Goal: Information Seeking & Learning: Learn about a topic

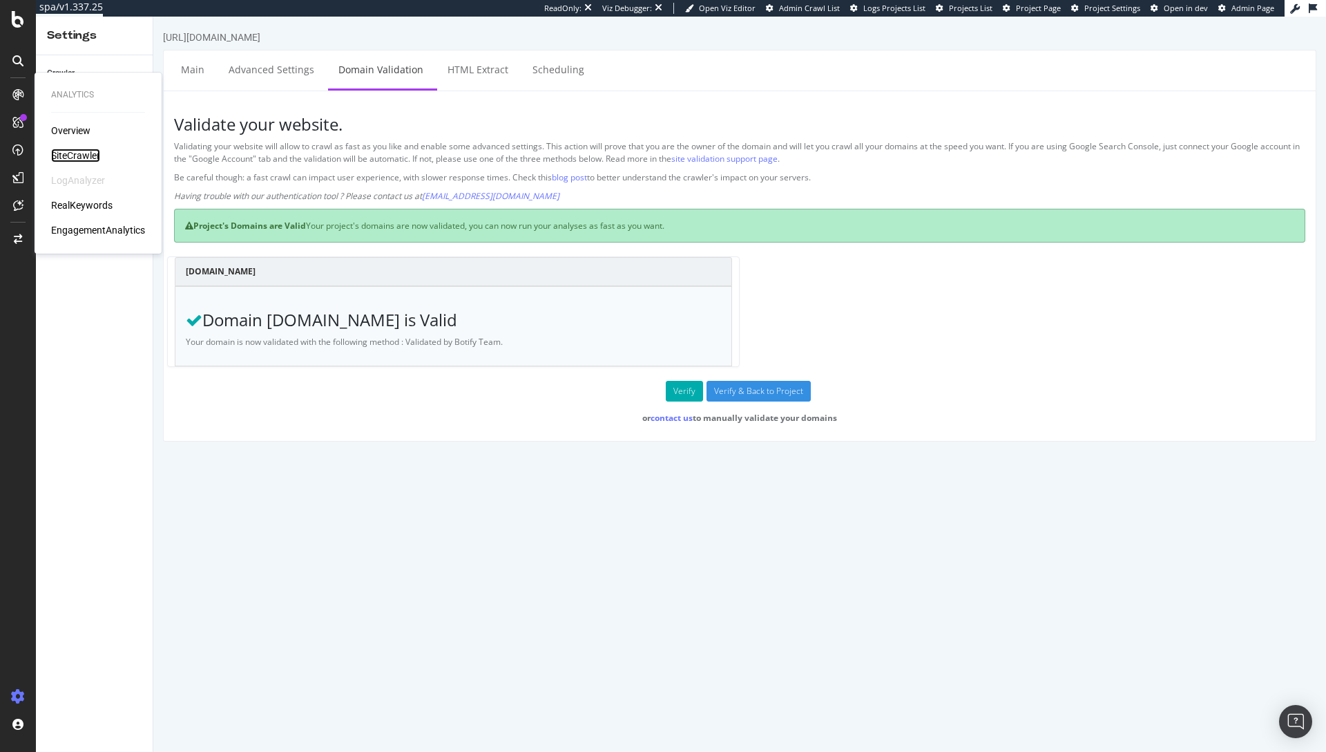
click at [64, 156] on div "SiteCrawler" at bounding box center [75, 156] width 49 height 14
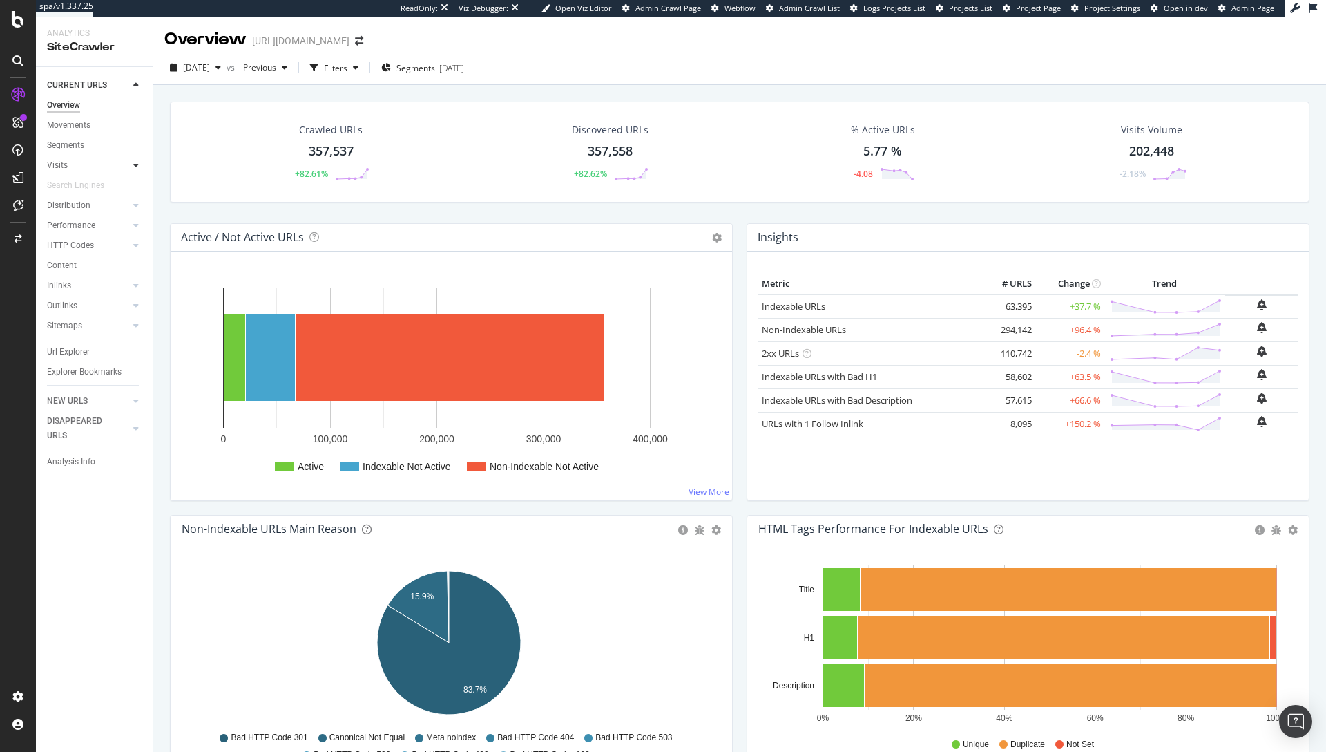
click at [131, 164] on div at bounding box center [136, 165] width 14 height 14
click at [133, 285] on icon at bounding box center [136, 285] width 6 height 8
click at [71, 305] on div "Insights" at bounding box center [68, 305] width 30 height 15
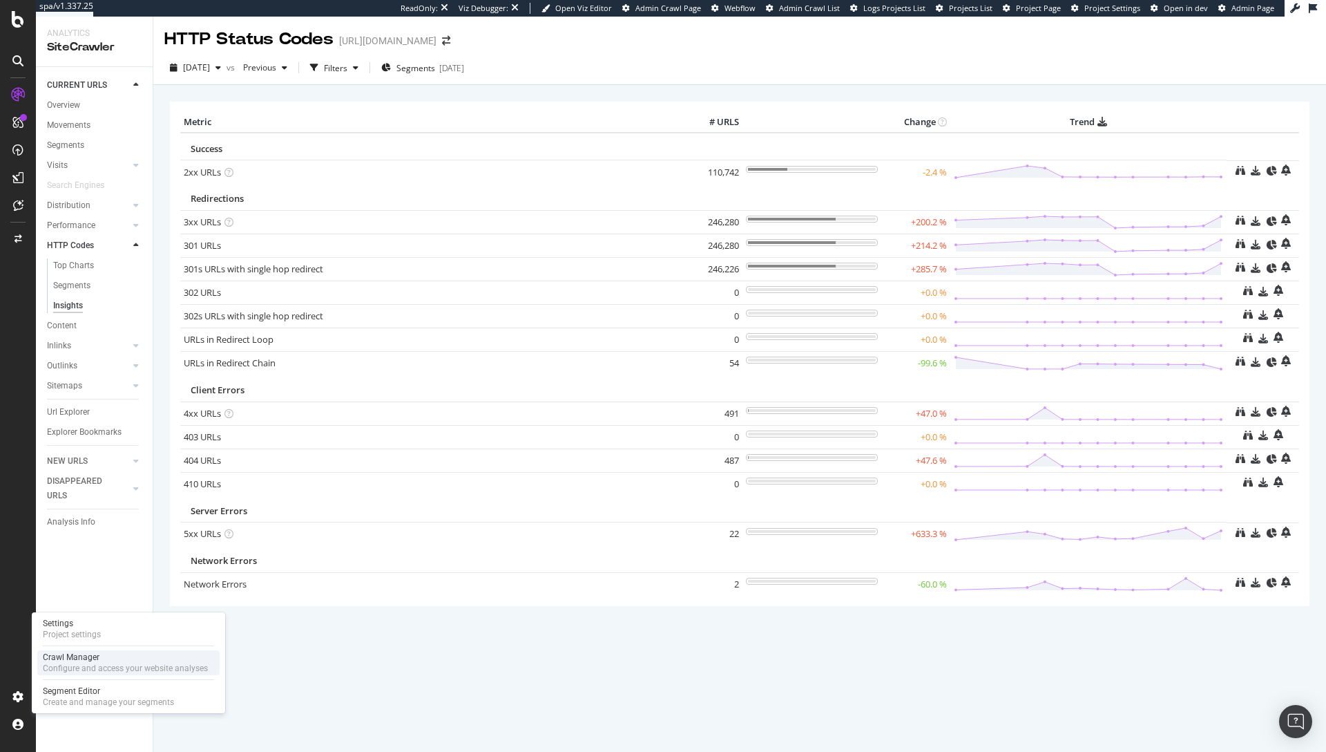
click at [100, 663] on div "Configure and access your website analyses" at bounding box center [125, 668] width 165 height 11
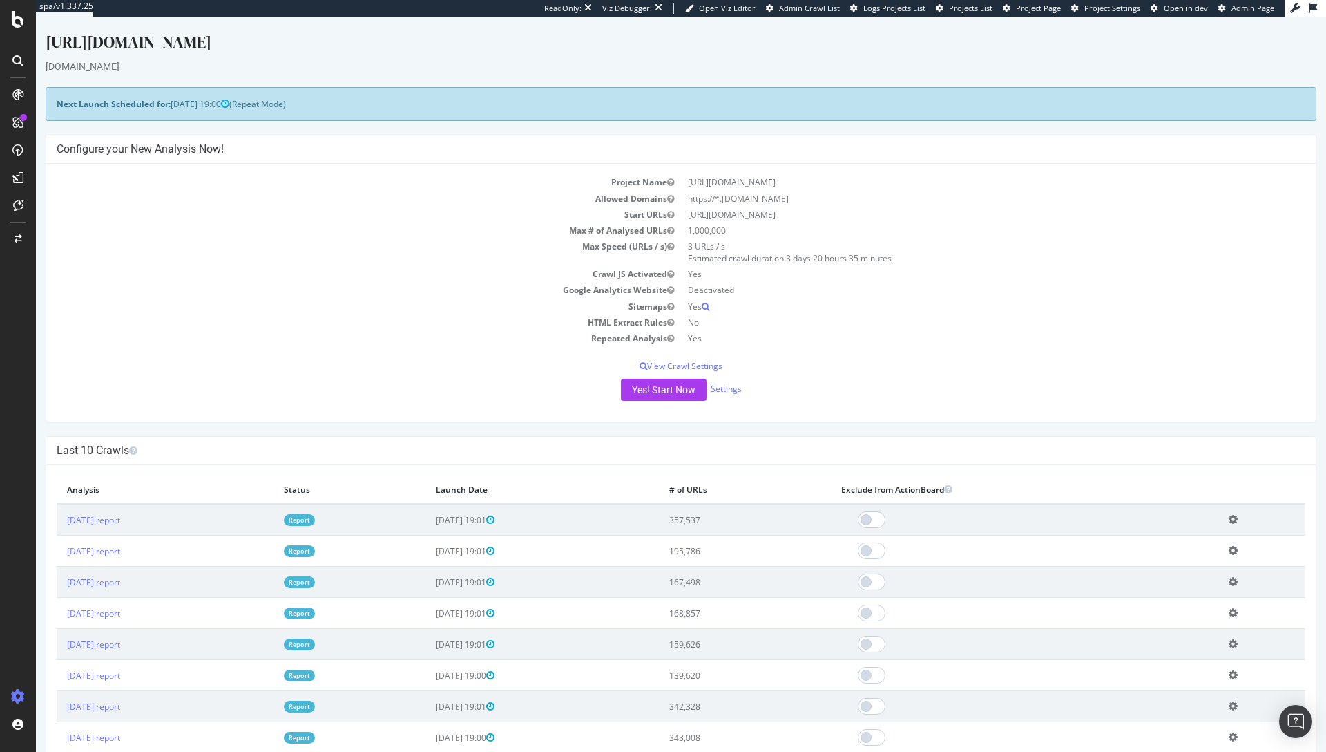
click at [1235, 516] on icon at bounding box center [1233, 519] width 9 height 10
click at [1174, 540] on link "Add name" at bounding box center [1182, 540] width 111 height 19
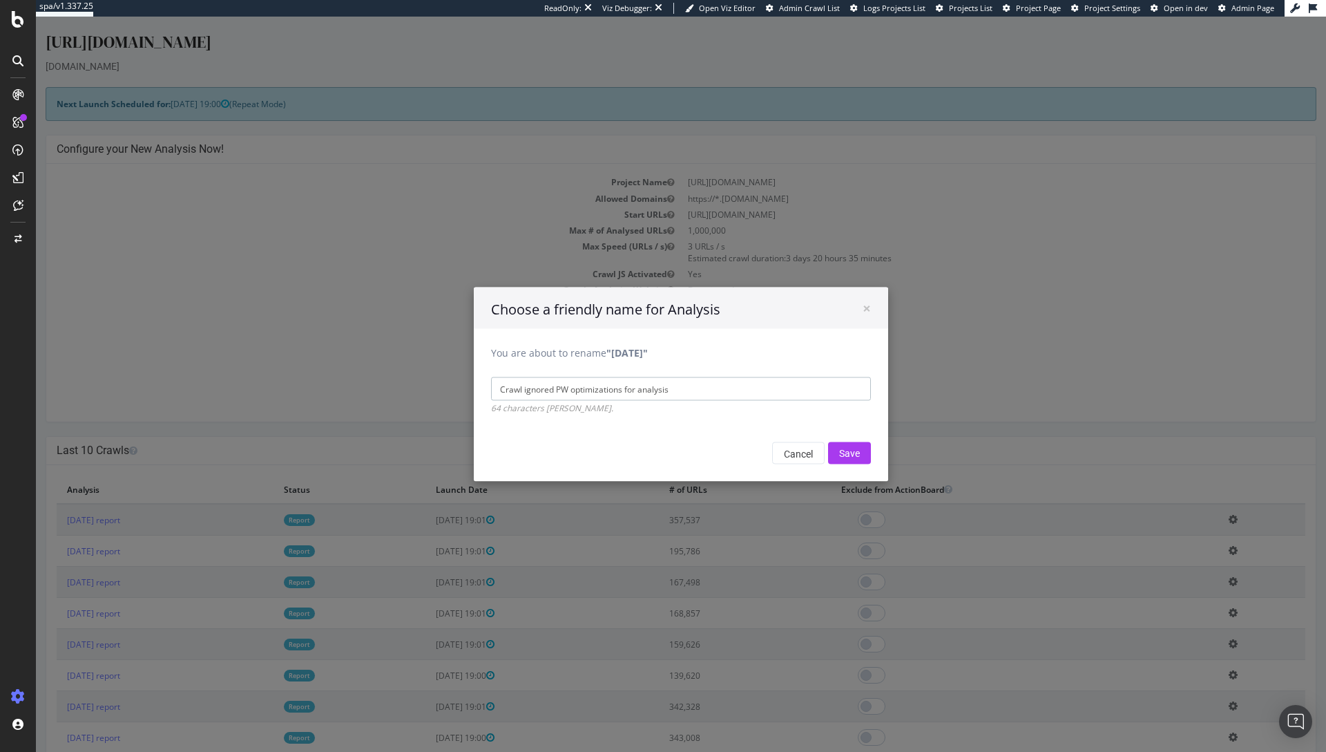
click at [562, 388] on input "Crawl ignored PW optimizations for analysis" at bounding box center [681, 388] width 380 height 23
type input "Crawl ignored PW optimizations for analysis"
click at [836, 454] on input "Save" at bounding box center [849, 453] width 43 height 22
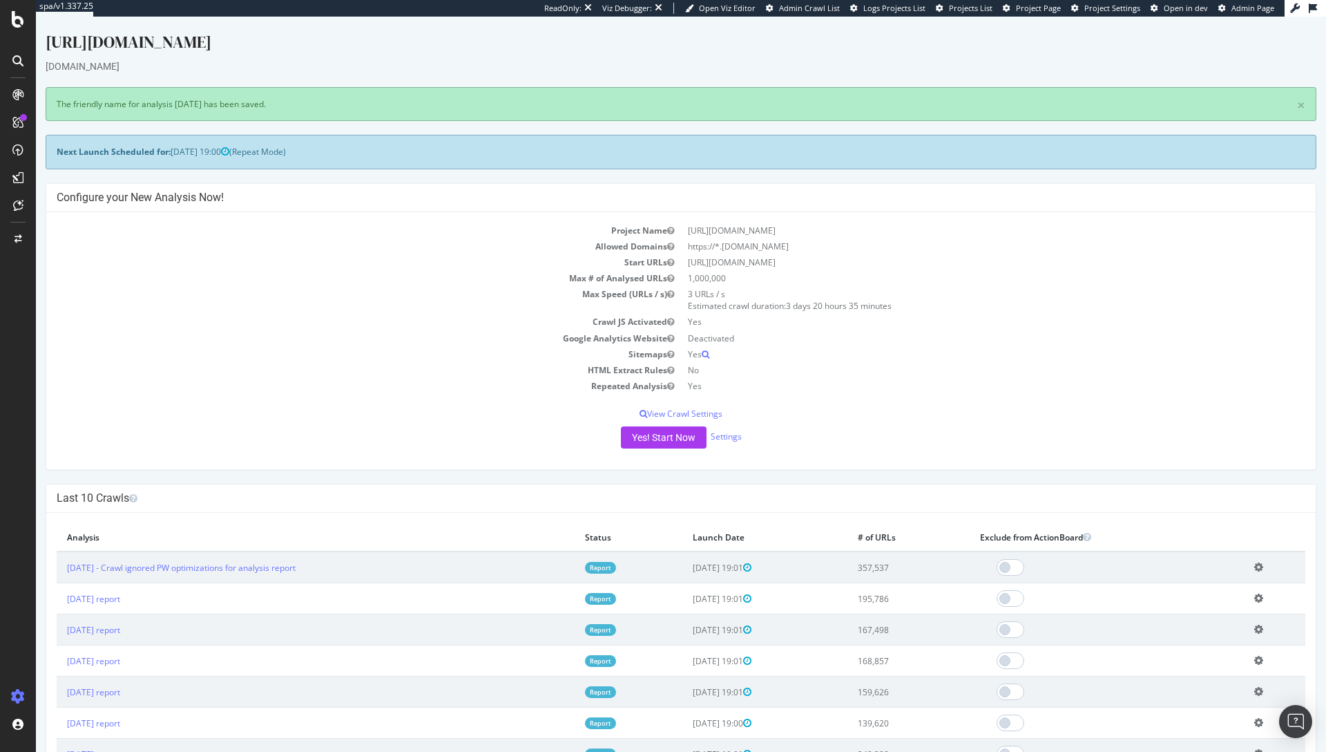
click at [1255, 565] on icon at bounding box center [1259, 567] width 9 height 10
click at [841, 286] on td "3 URLs / s Estimated crawl duration: 3 days 20 hours 35 minutes" at bounding box center [993, 300] width 625 height 28
click at [721, 430] on link "Settings" at bounding box center [726, 436] width 31 height 12
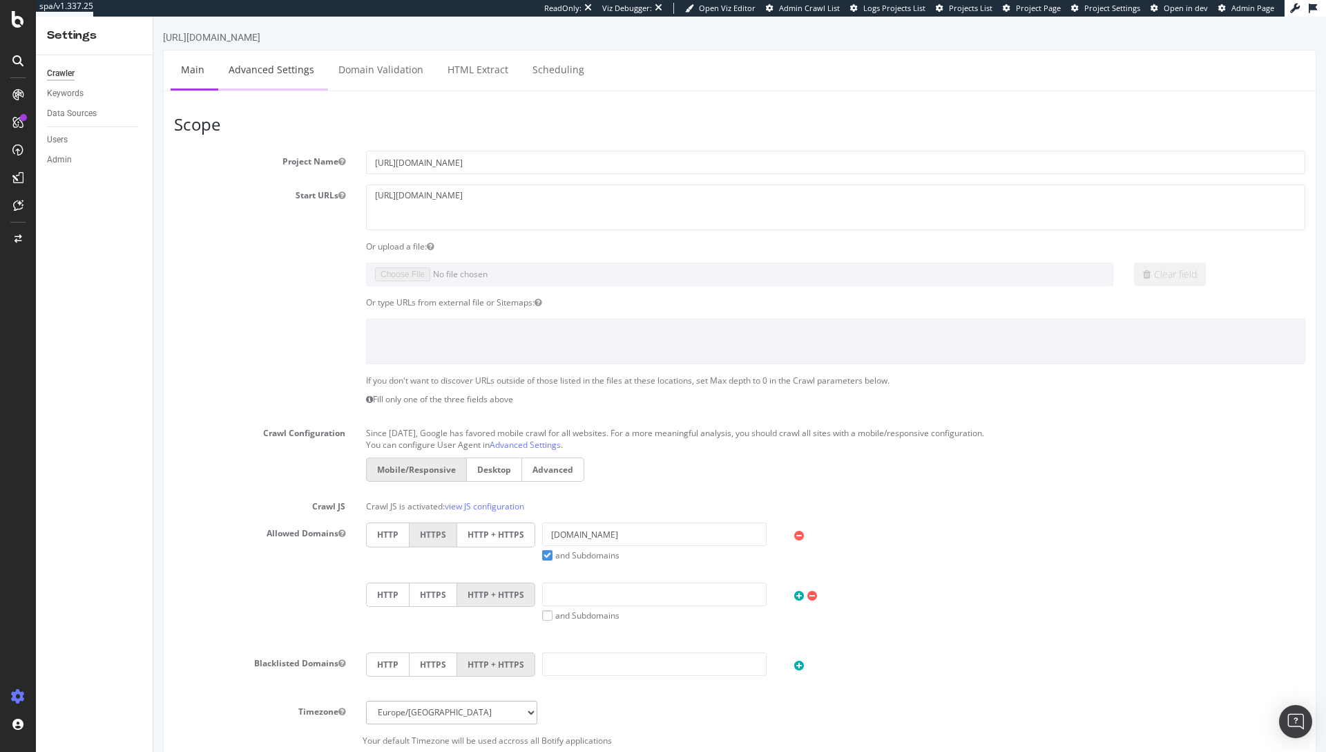
click at [272, 71] on link "Advanced Settings" at bounding box center [271, 69] width 106 height 38
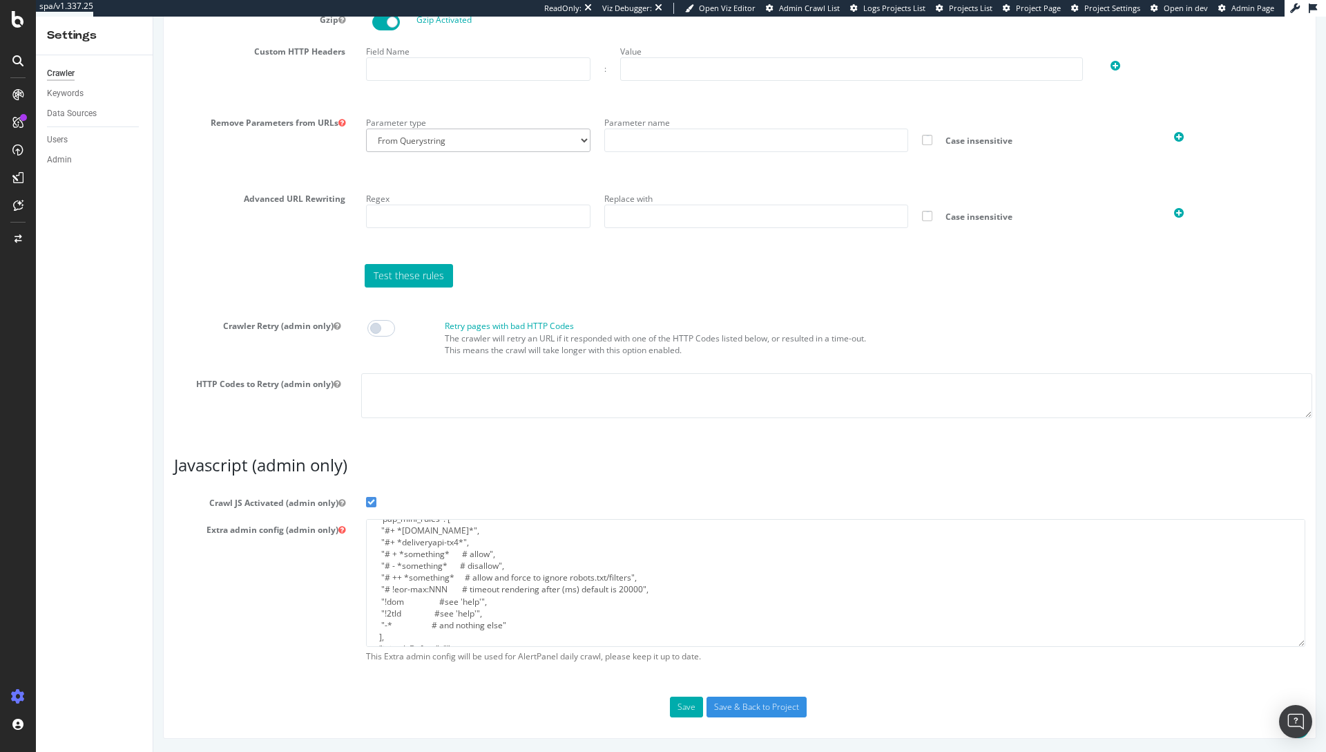
scroll to position [42, 0]
click at [389, 560] on textarea "{ "flags": [ "cube" ], "beta": { "pap_mini_rules": [ "#+ *pw.adn.cloud*", "#+ *…" at bounding box center [836, 583] width 940 height 128
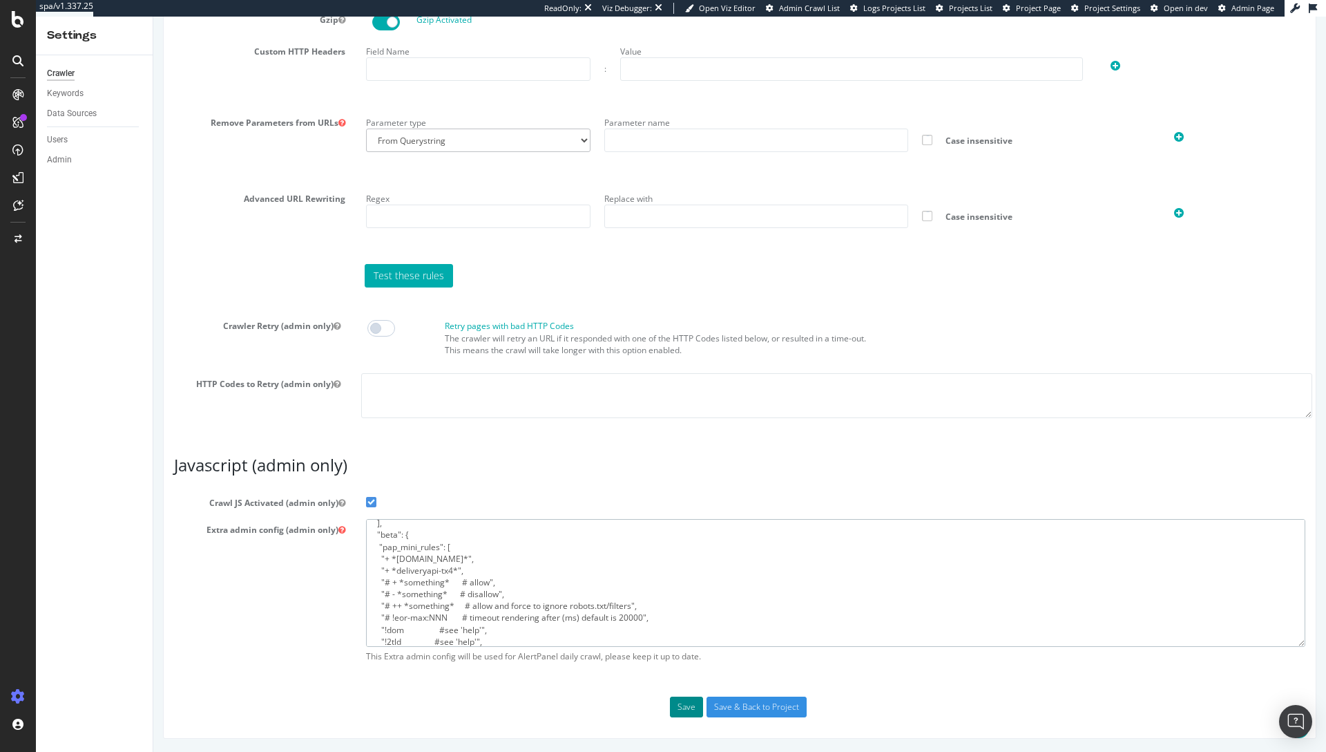
type textarea "{ "flags": [ "cube" ], "beta": { "pap_mini_rules": [ "+ *pw.adn.cloud*", "+ *de…"
click at [687, 710] on button "Save" at bounding box center [686, 706] width 33 height 21
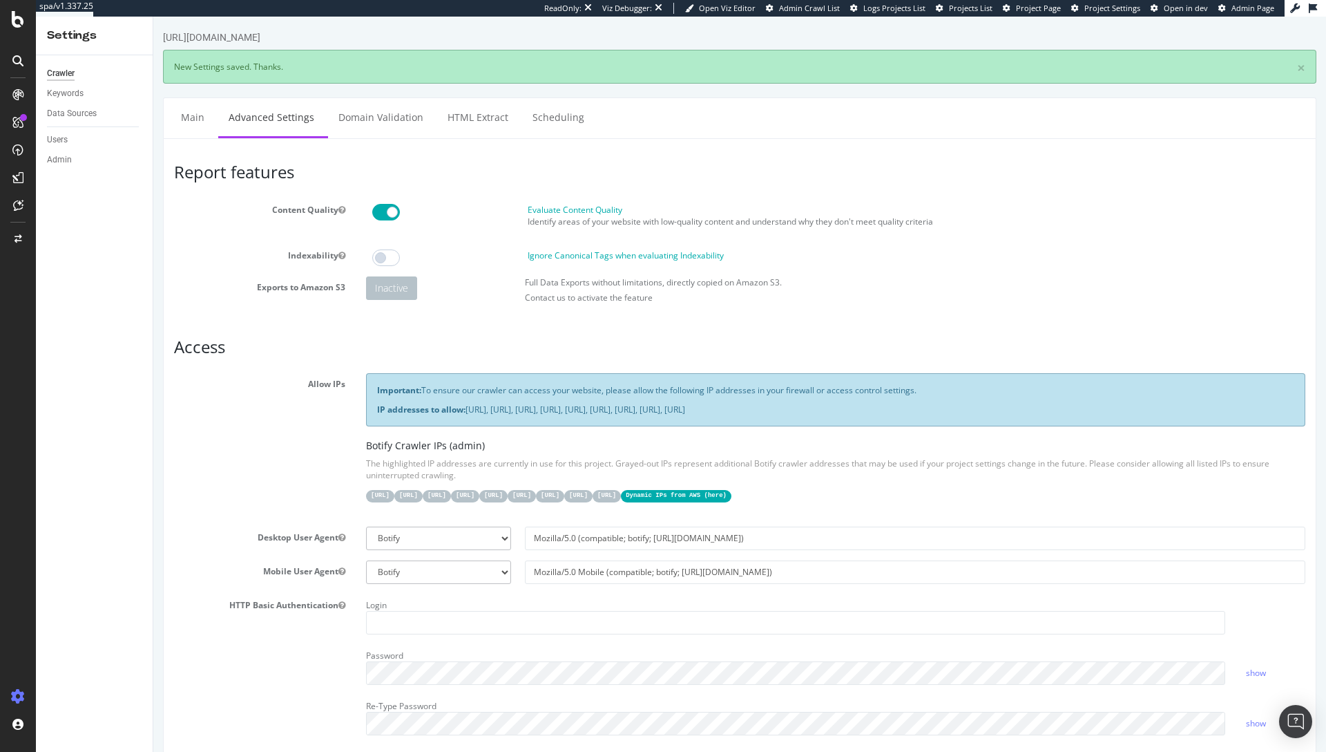
scroll to position [0, 0]
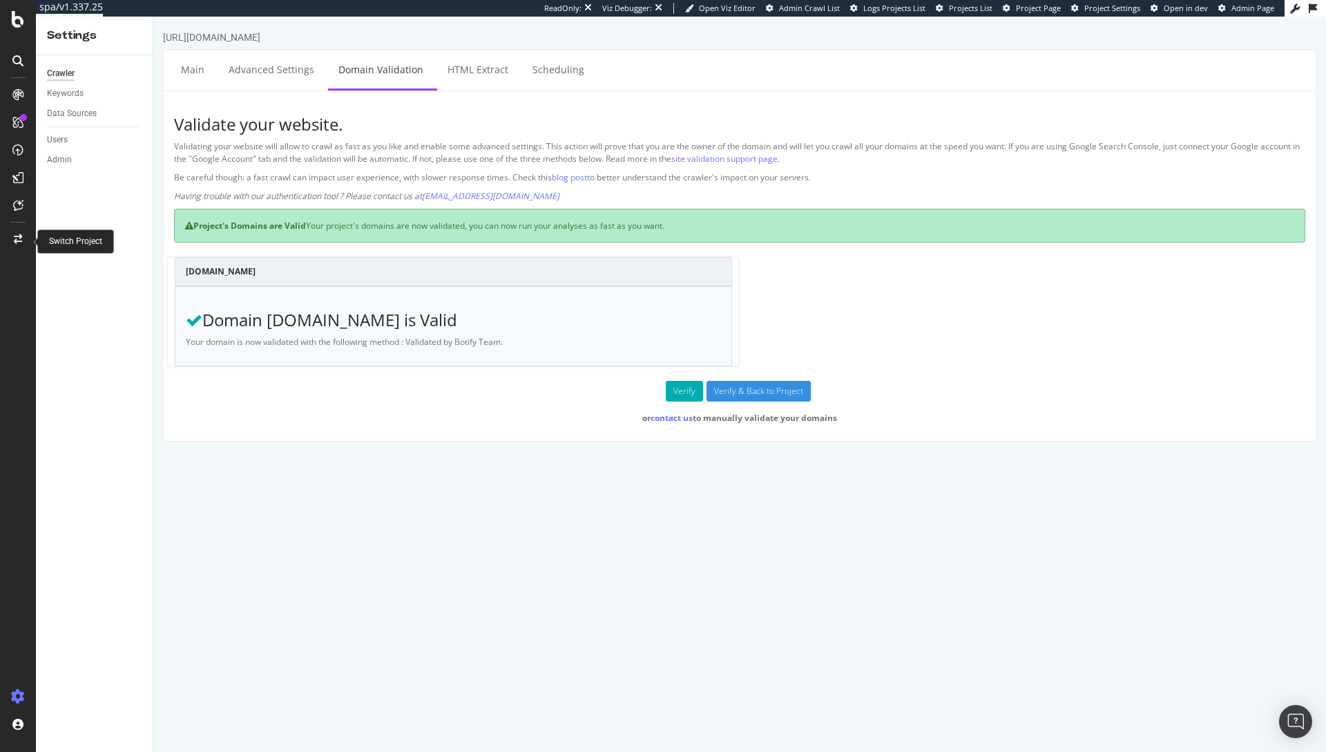
click at [19, 237] on icon at bounding box center [18, 239] width 8 height 10
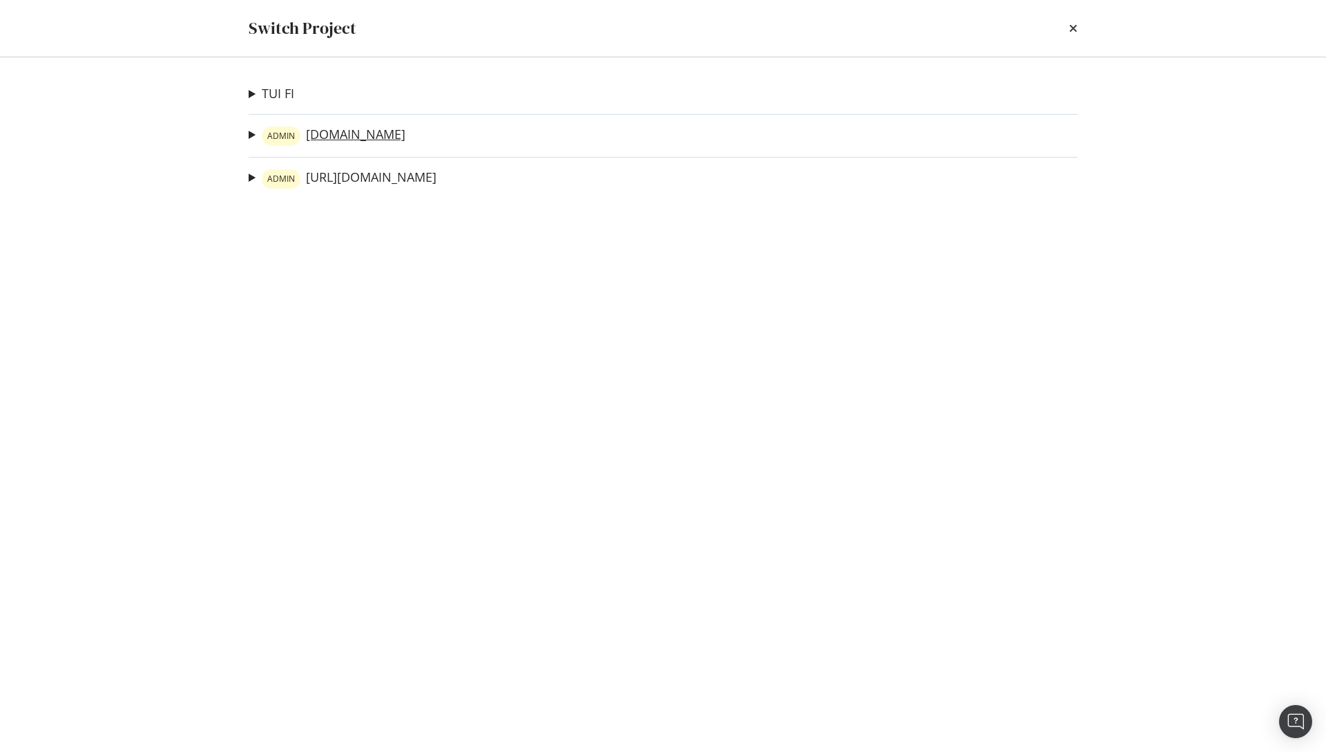
click at [331, 137] on link "ADMIN www.neweracap.co.uk" at bounding box center [334, 135] width 144 height 19
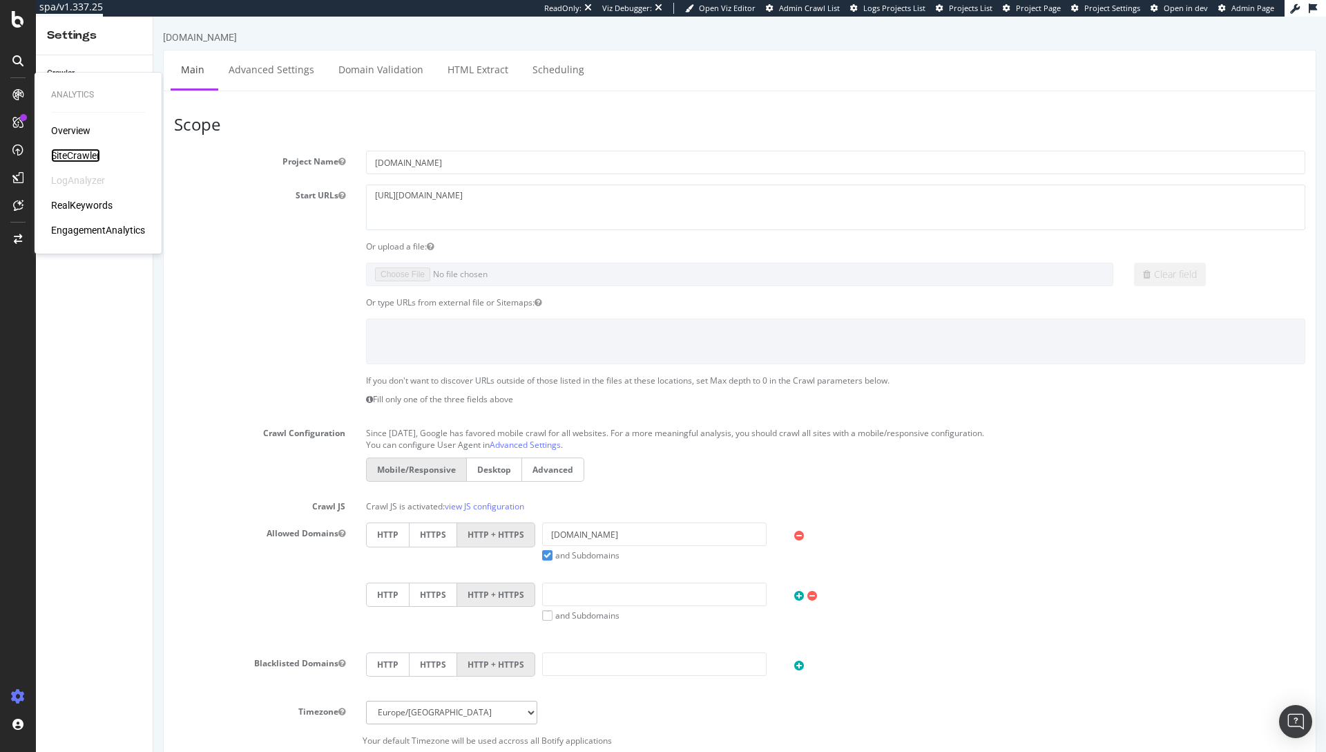
click at [91, 151] on div "SiteCrawler" at bounding box center [75, 156] width 49 height 14
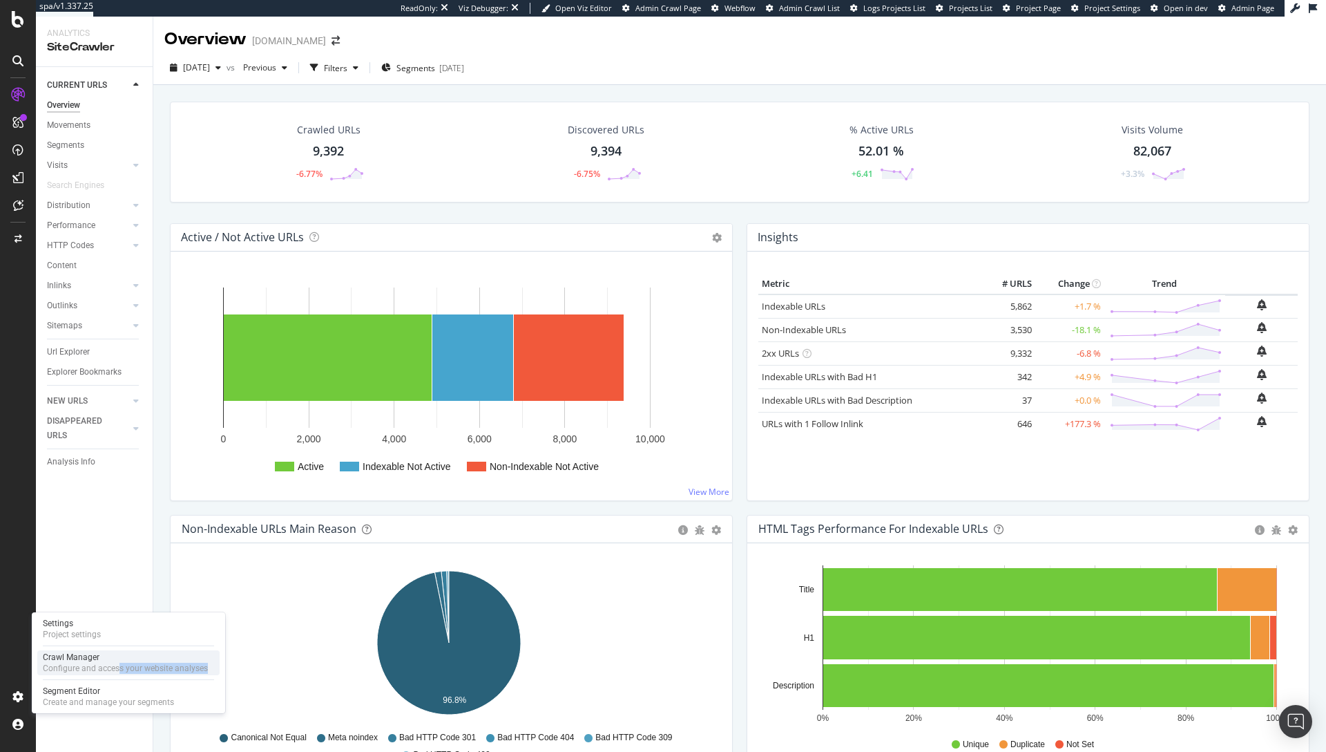
drag, startPoint x: 114, startPoint y: 675, endPoint x: 116, endPoint y: 666, distance: 9.2
click at [116, 666] on div "Settings Project settings Crawl Manager Configure and access your website analy…" at bounding box center [128, 662] width 193 height 101
click at [87, 661] on div "Crawl Manager" at bounding box center [125, 656] width 165 height 11
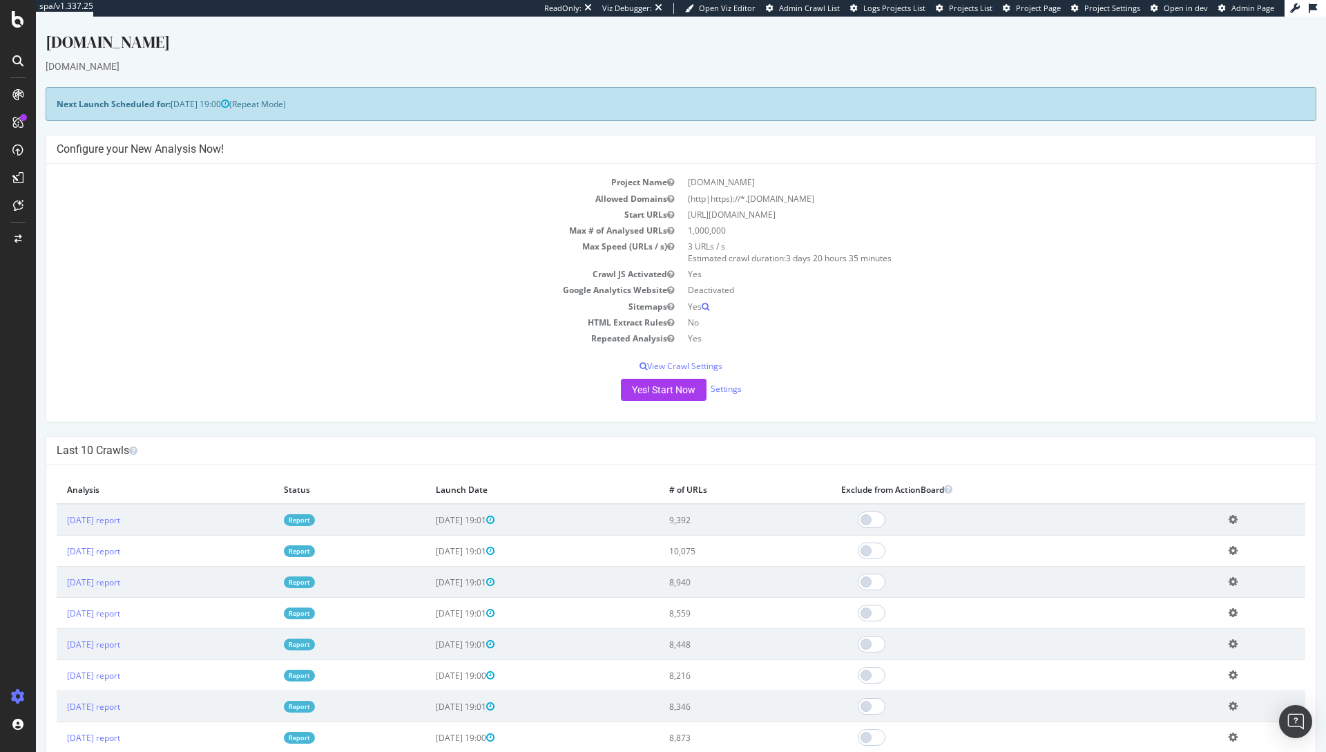
click at [1241, 518] on td "Add name Delete analysis" at bounding box center [1262, 520] width 87 height 32
click at [1234, 519] on icon at bounding box center [1233, 519] width 9 height 10
click at [1166, 542] on link "Add name" at bounding box center [1182, 540] width 111 height 19
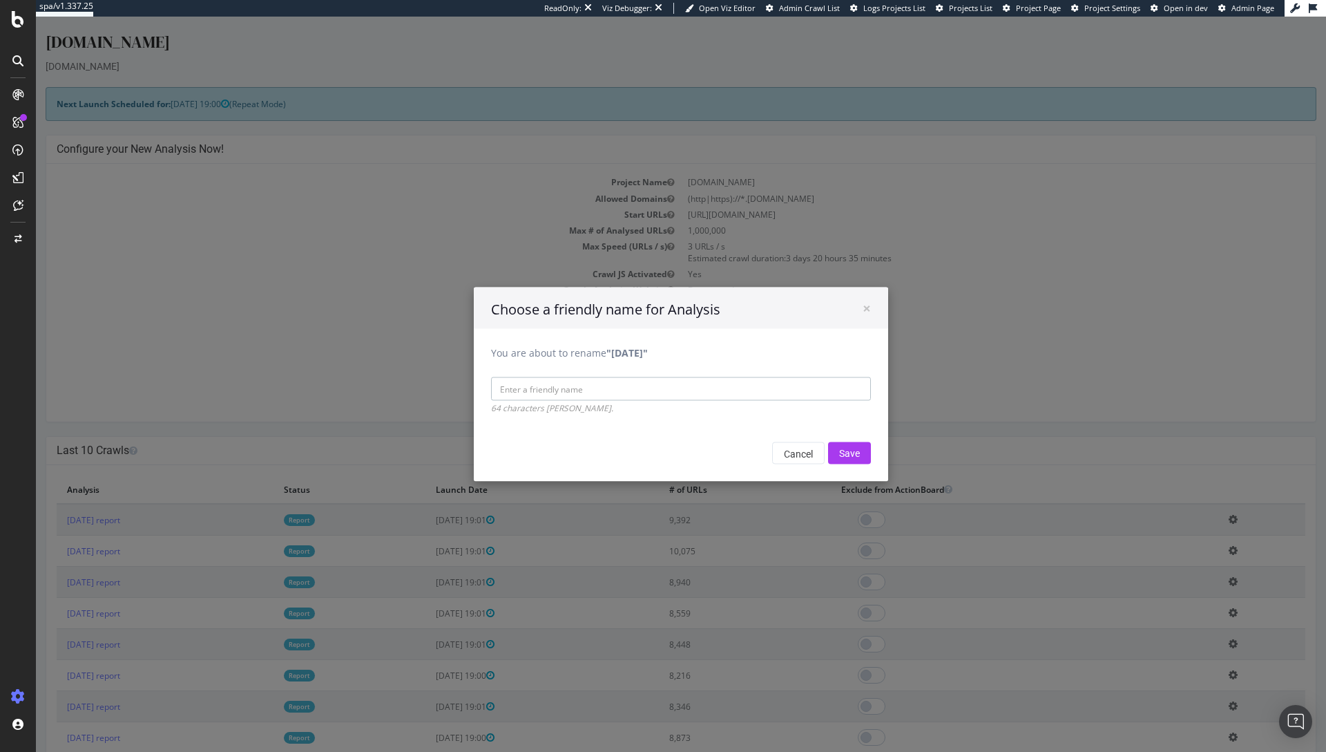
click at [686, 386] on input "You are about to rename "2025 Sep. 12th"" at bounding box center [681, 388] width 380 height 23
paste input "Crawl ignored PW optimizations for analysis"
type input "Crawl ignored PW optimizations for analysis"
click at [847, 457] on input "Save" at bounding box center [849, 453] width 43 height 22
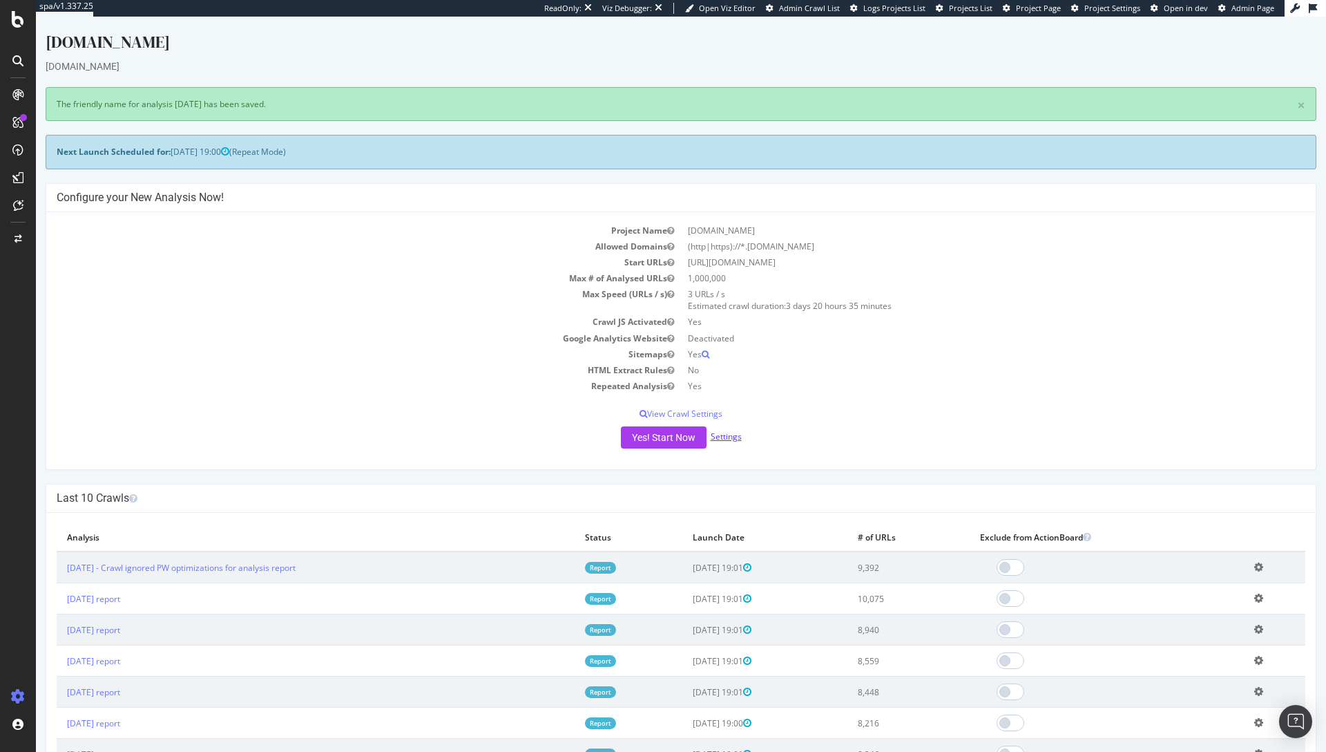
click at [723, 441] on link "Settings" at bounding box center [726, 436] width 31 height 12
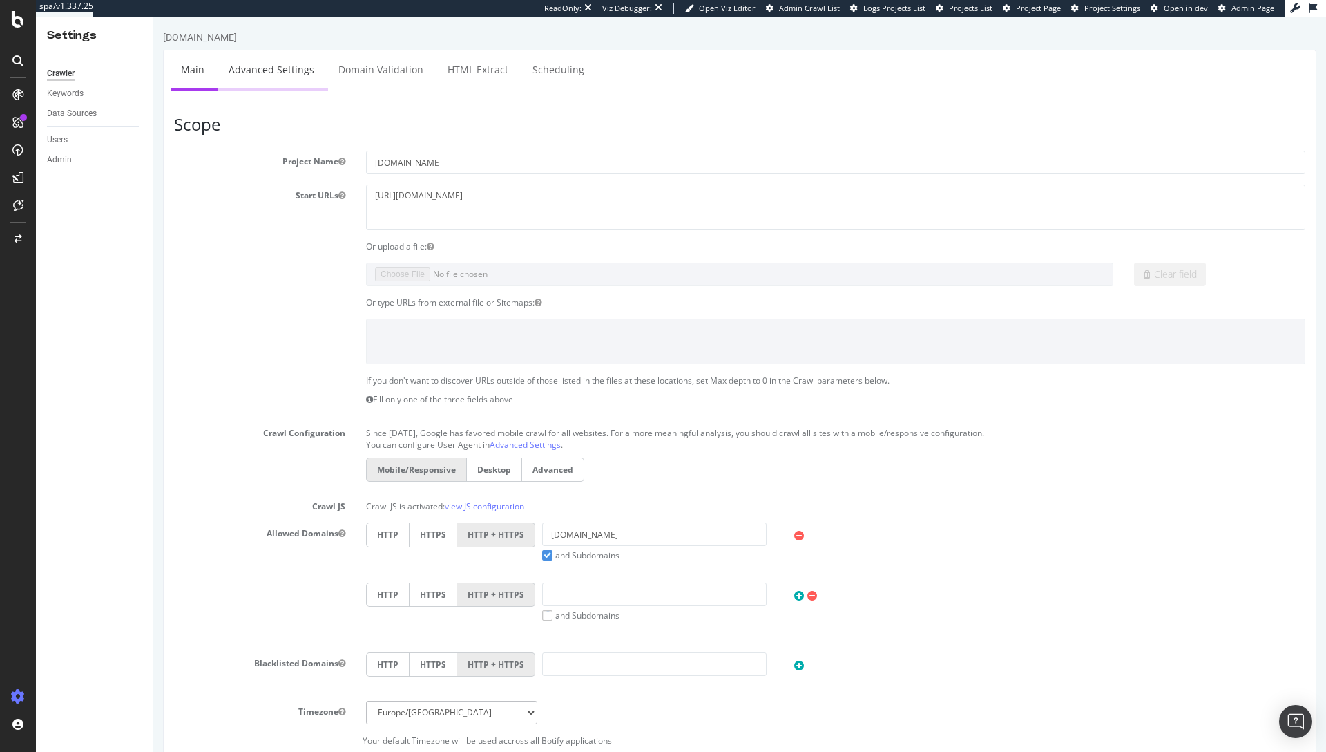
click at [269, 82] on link "Advanced Settings" at bounding box center [271, 69] width 106 height 38
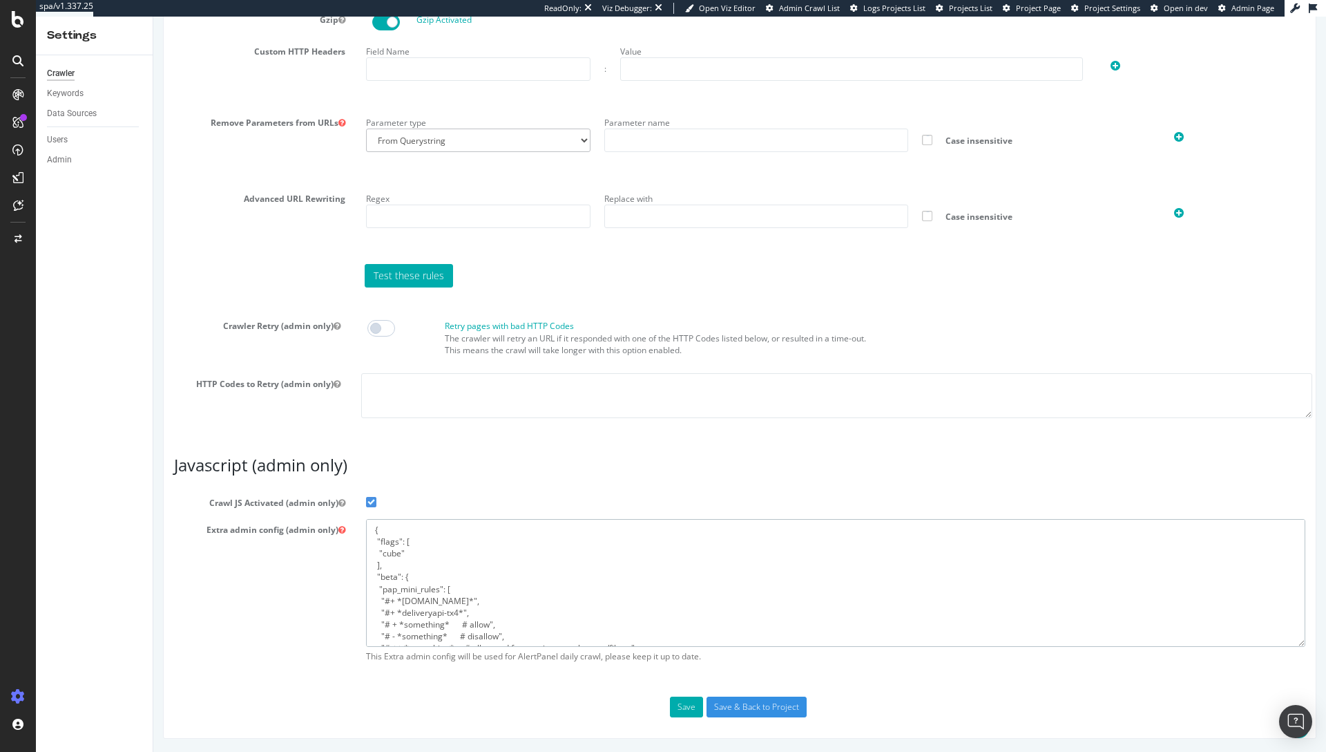
click at [388, 600] on textarea "{ "flags": [ "cube" ], "beta": { "pap_mini_rules": [ "#+ *pw.adn.cloud*", "#+ *…" at bounding box center [836, 583] width 940 height 128
type textarea "{ "flags": [ "cube" ], "beta": { "pap_mini_rules": [ "+ *pw.adn.cloud*", "+ *de…"
click at [670, 710] on button "Save" at bounding box center [686, 706] width 33 height 21
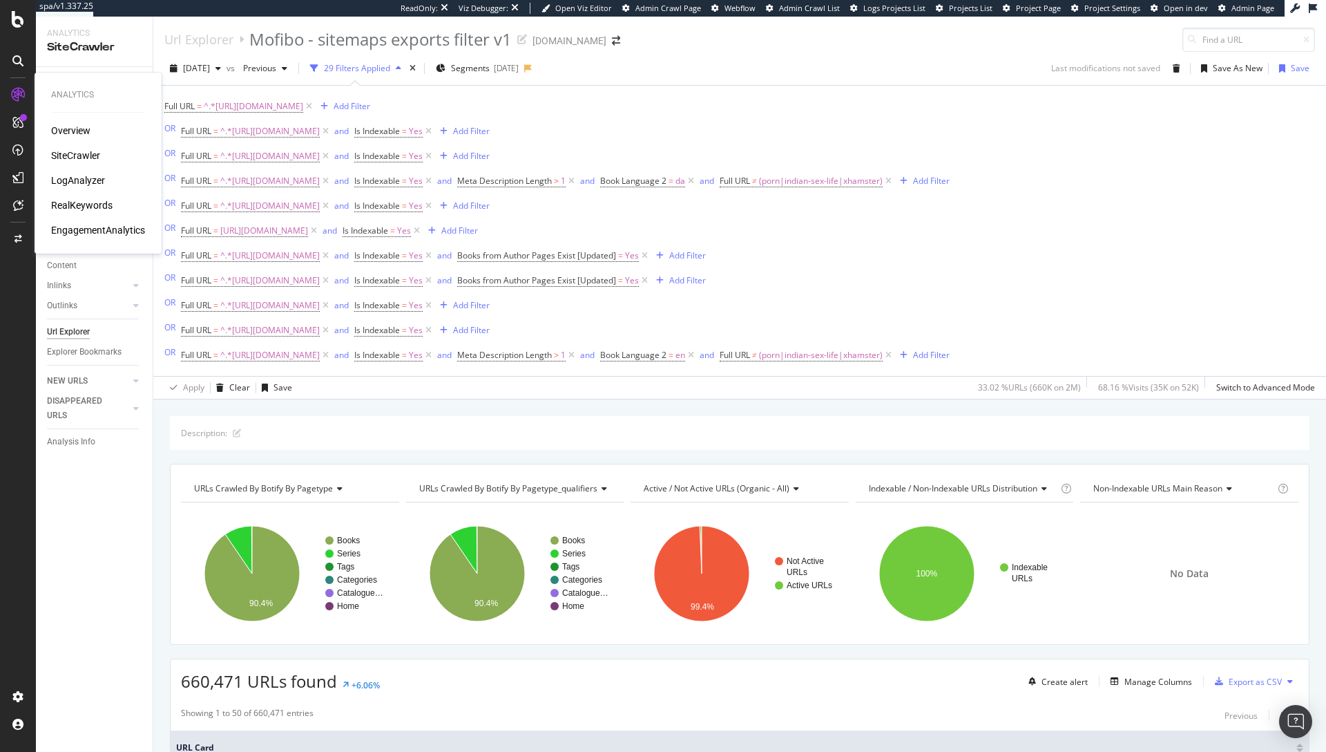
click at [75, 147] on div "Overview SiteCrawler LogAnalyzer RealKeywords EngagementAnalytics" at bounding box center [98, 180] width 94 height 113
click at [77, 158] on div "SiteCrawler" at bounding box center [75, 156] width 49 height 14
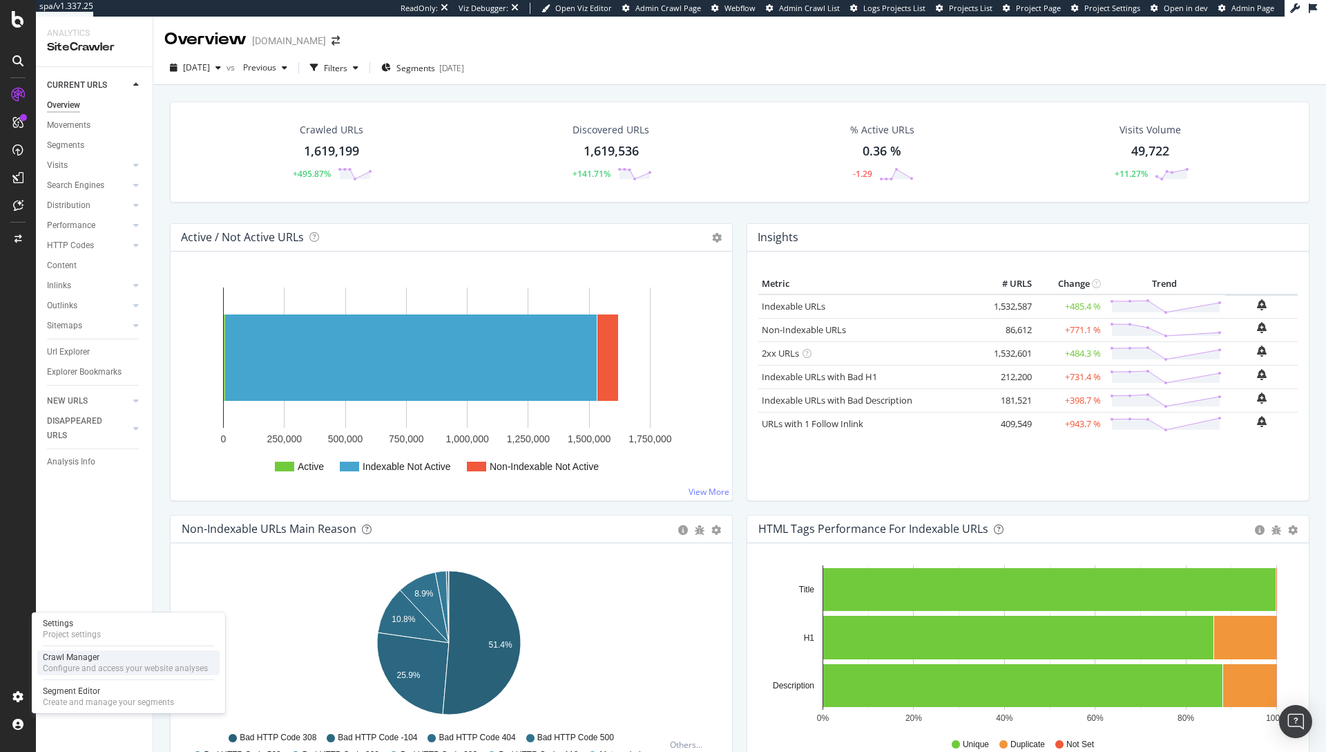
click at [79, 652] on div "Crawl Manager" at bounding box center [125, 656] width 165 height 11
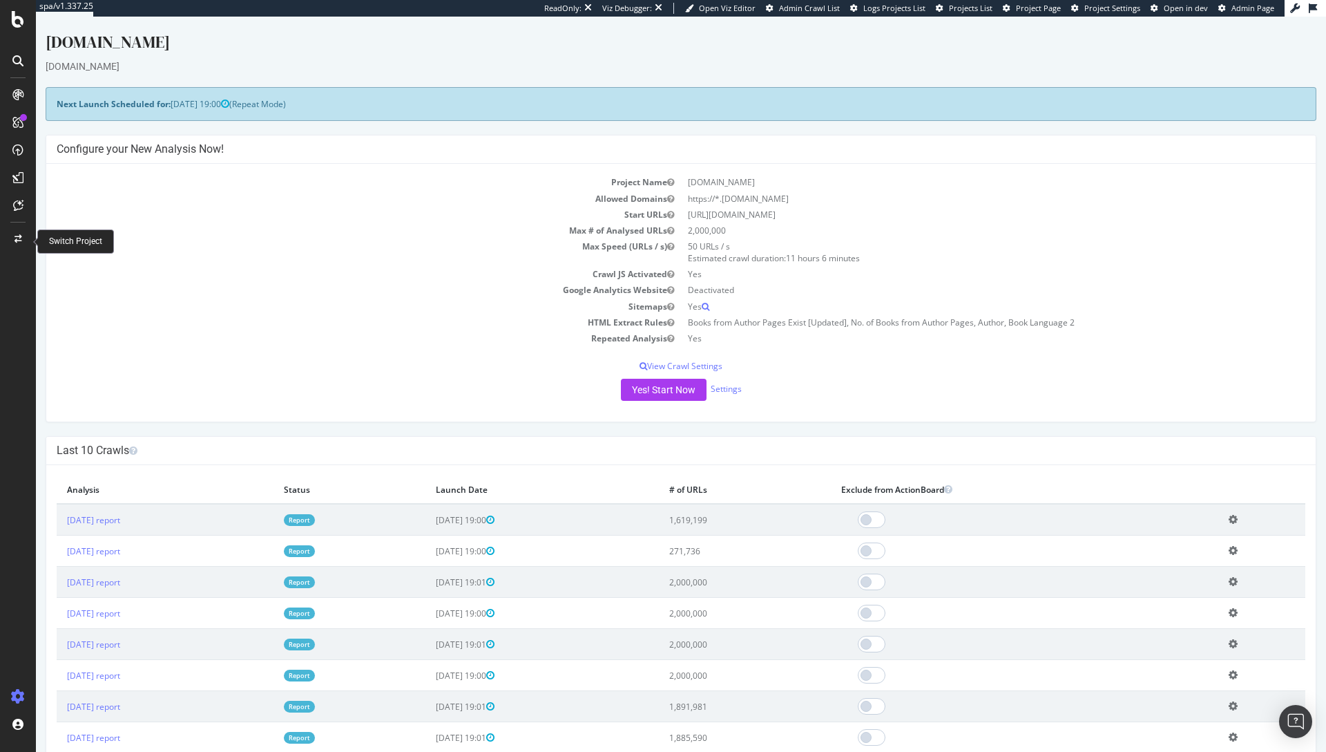
click at [24, 240] on div at bounding box center [17, 239] width 33 height 22
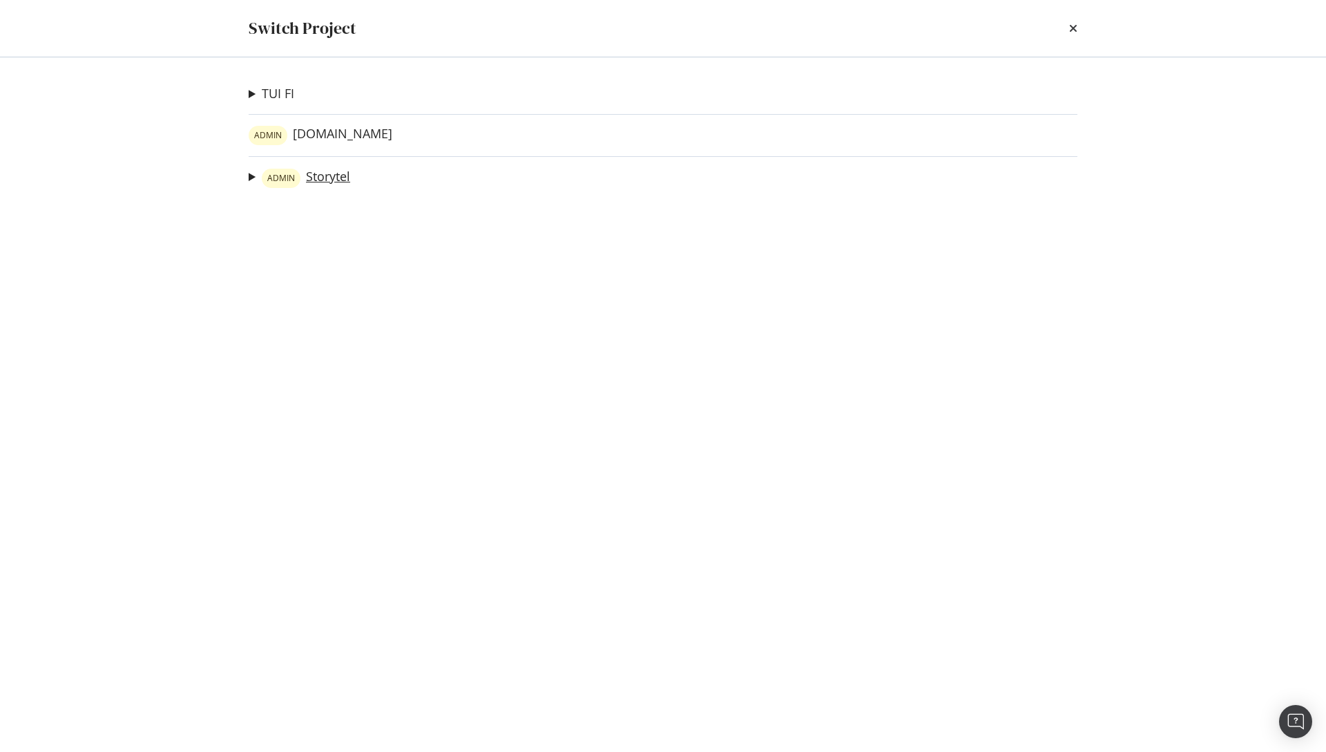
click at [323, 187] on link "ADMIN Storytel" at bounding box center [306, 178] width 88 height 19
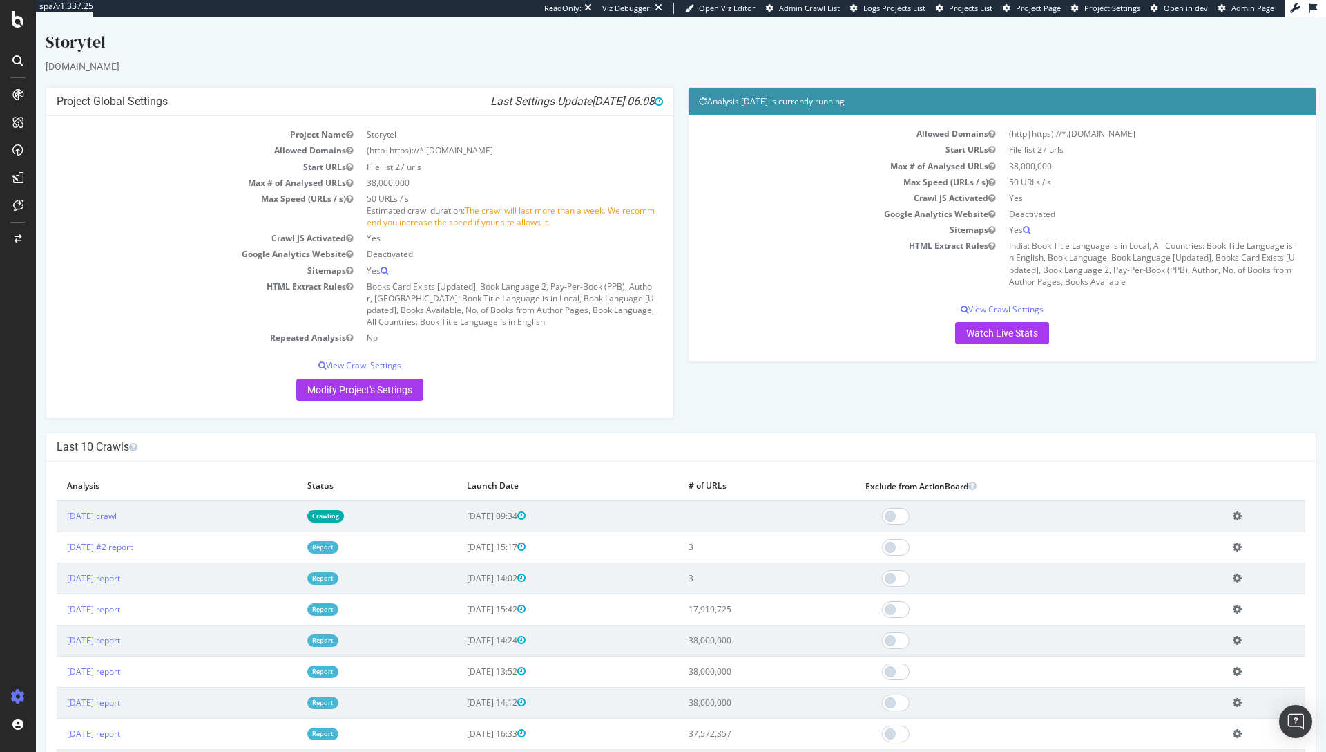
click at [1239, 545] on icon at bounding box center [1237, 547] width 9 height 10
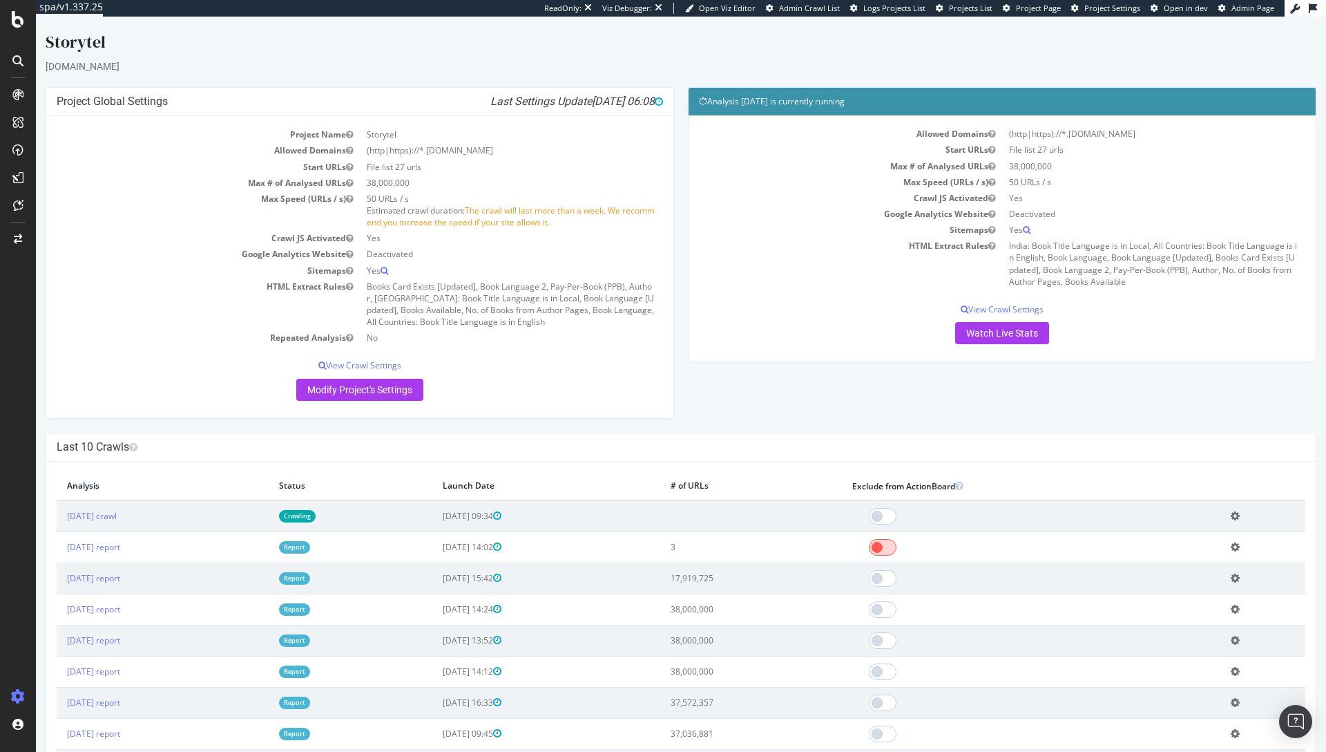
click at [897, 548] on span at bounding box center [883, 547] width 28 height 17
click at [746, 448] on h4 "Last 10 Crawls" at bounding box center [681, 447] width 1249 height 14
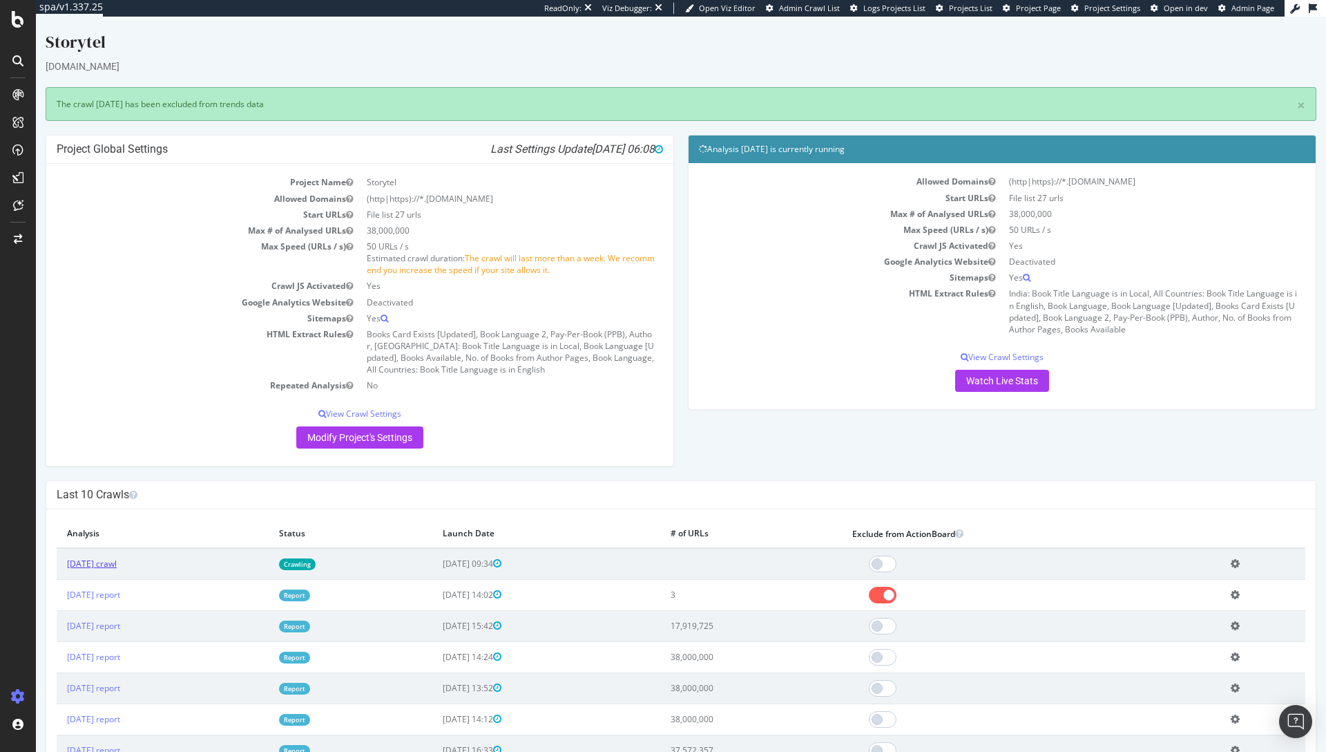
click at [117, 562] on link "2025 Sep. 11th crawl" at bounding box center [92, 564] width 50 height 12
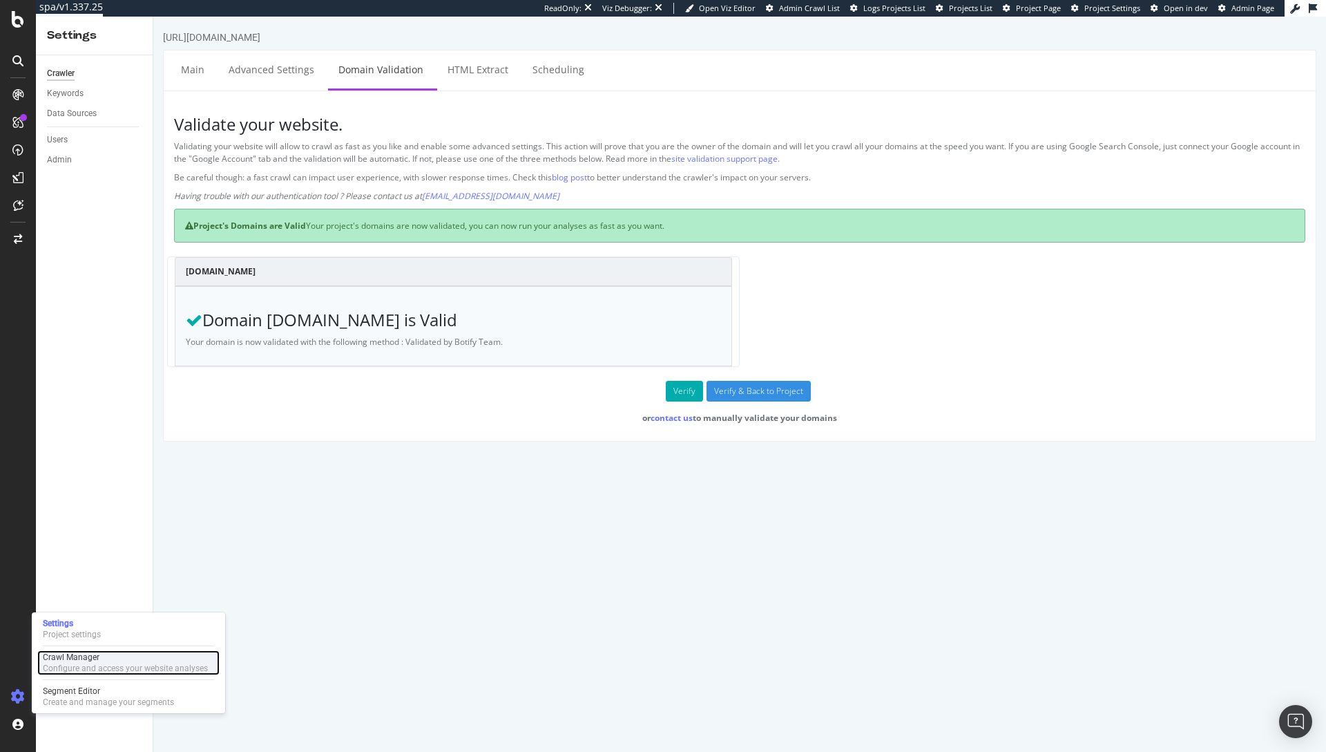
click at [68, 673] on div "Configure and access your website analyses" at bounding box center [125, 668] width 165 height 11
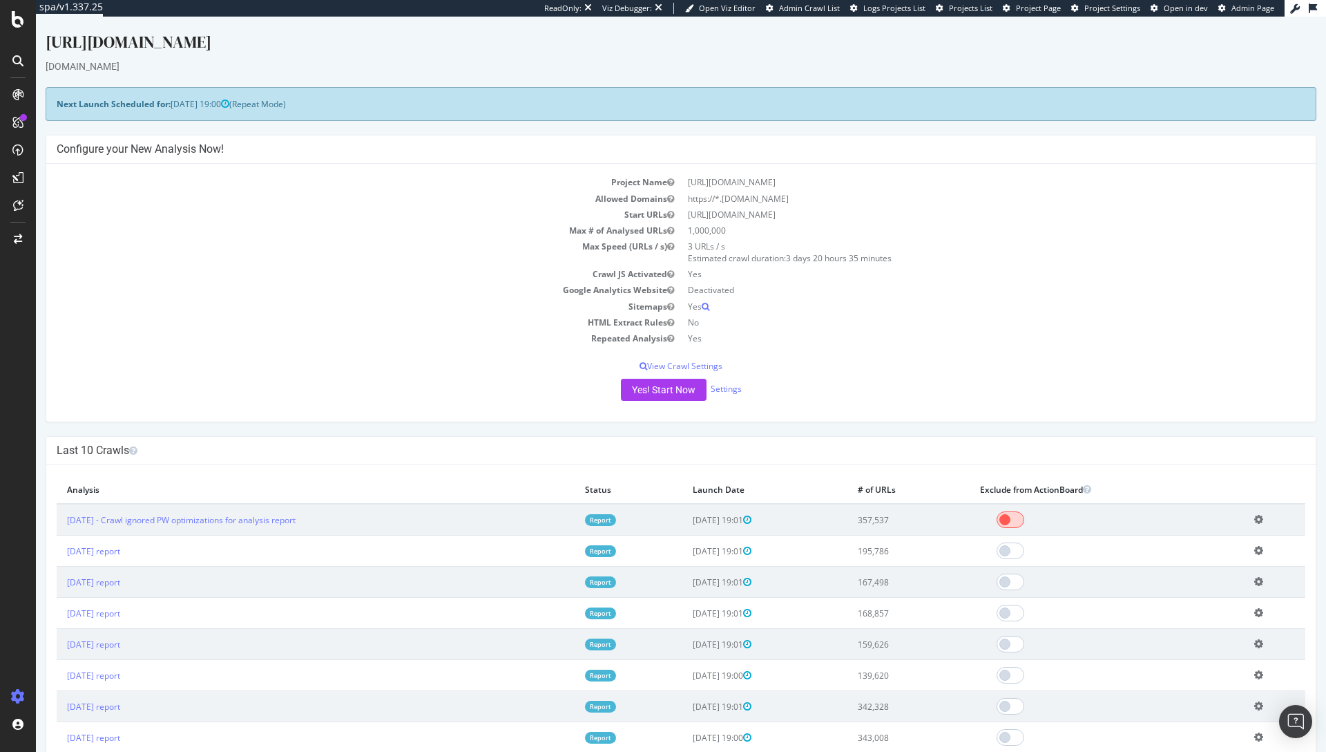
click at [1025, 517] on span at bounding box center [1011, 519] width 28 height 17
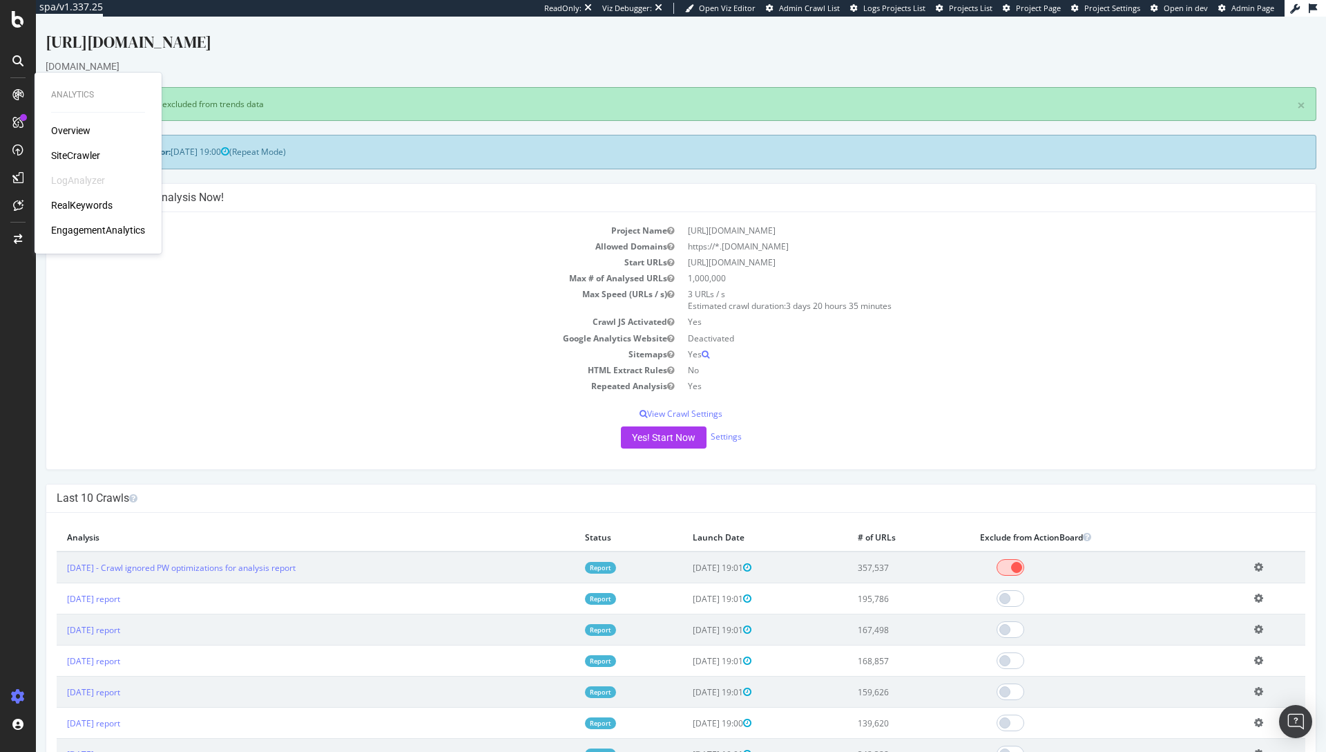
click at [1017, 568] on span at bounding box center [1011, 567] width 28 height 17
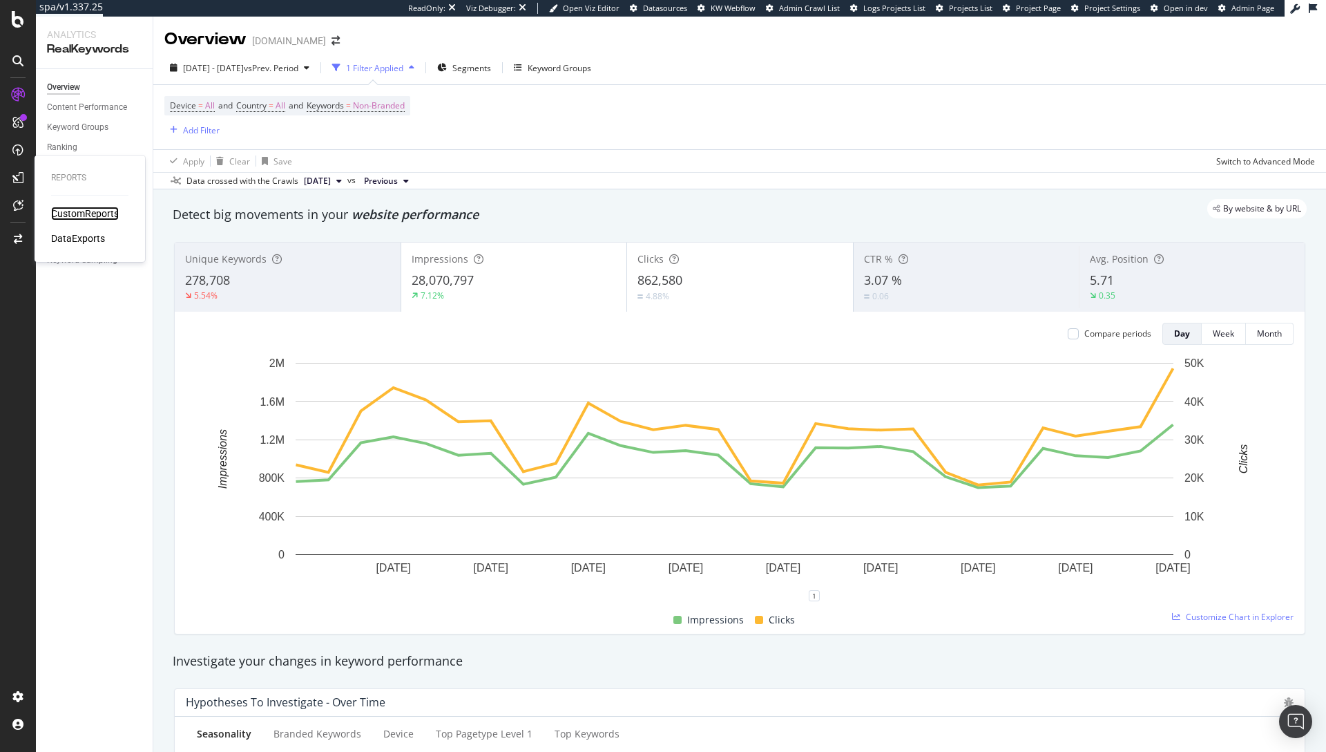
click at [80, 213] on div "CustomReports" at bounding box center [85, 214] width 68 height 14
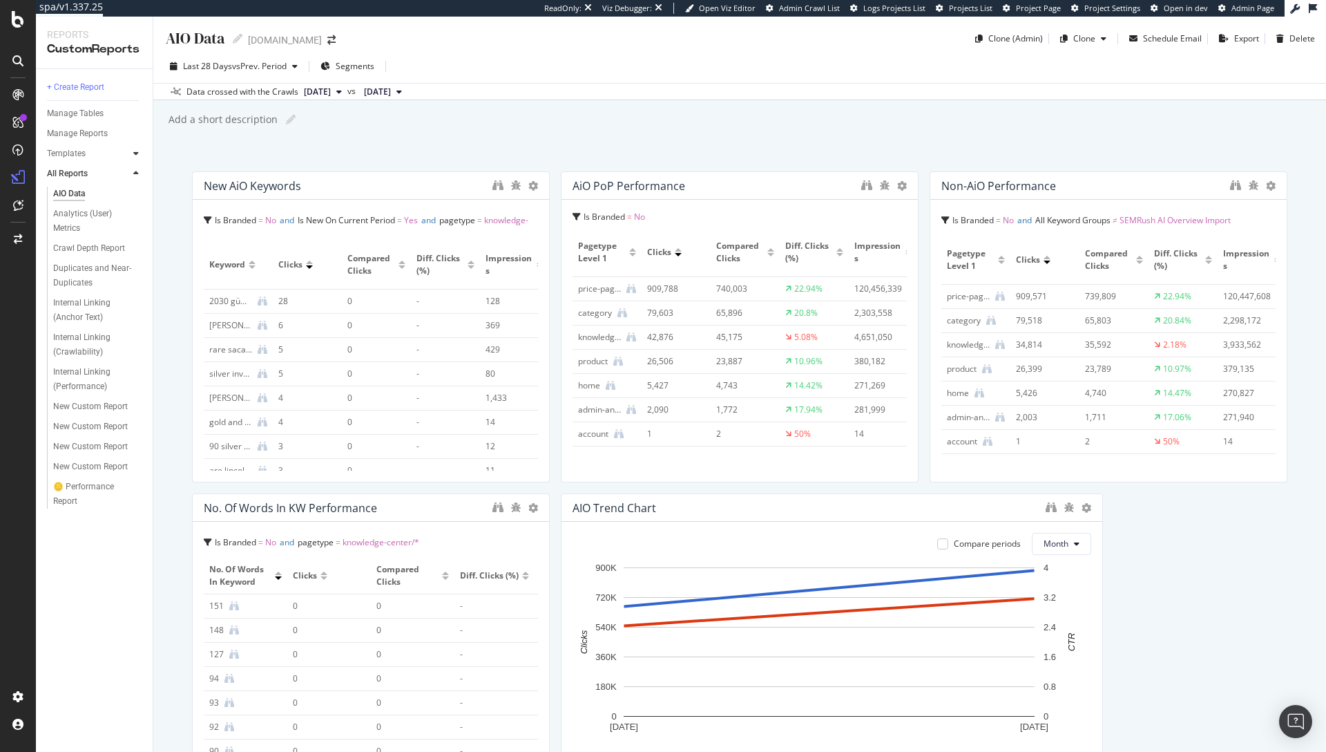
click at [136, 150] on icon at bounding box center [136, 153] width 6 height 8
click at [137, 298] on icon at bounding box center [136, 297] width 6 height 8
click at [66, 489] on div "🪙 Performance Report" at bounding box center [91, 493] width 77 height 29
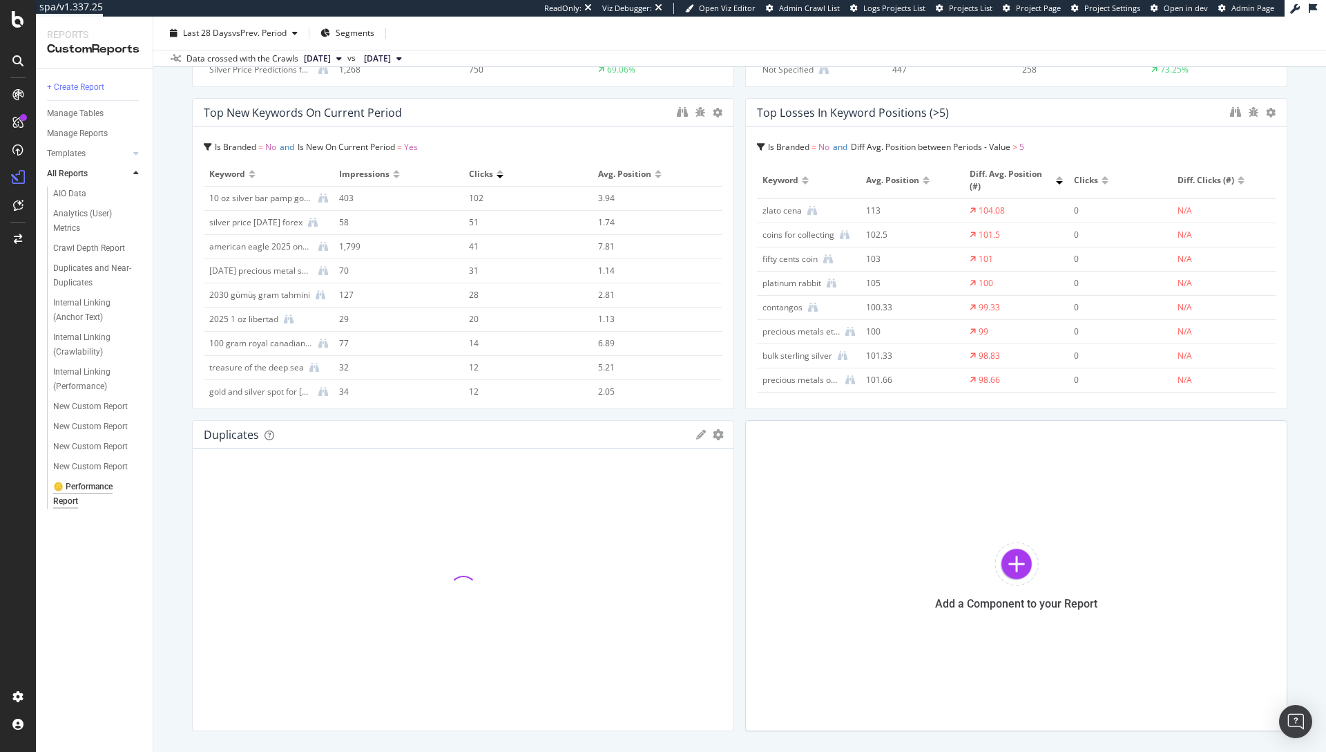
scroll to position [1105, 0]
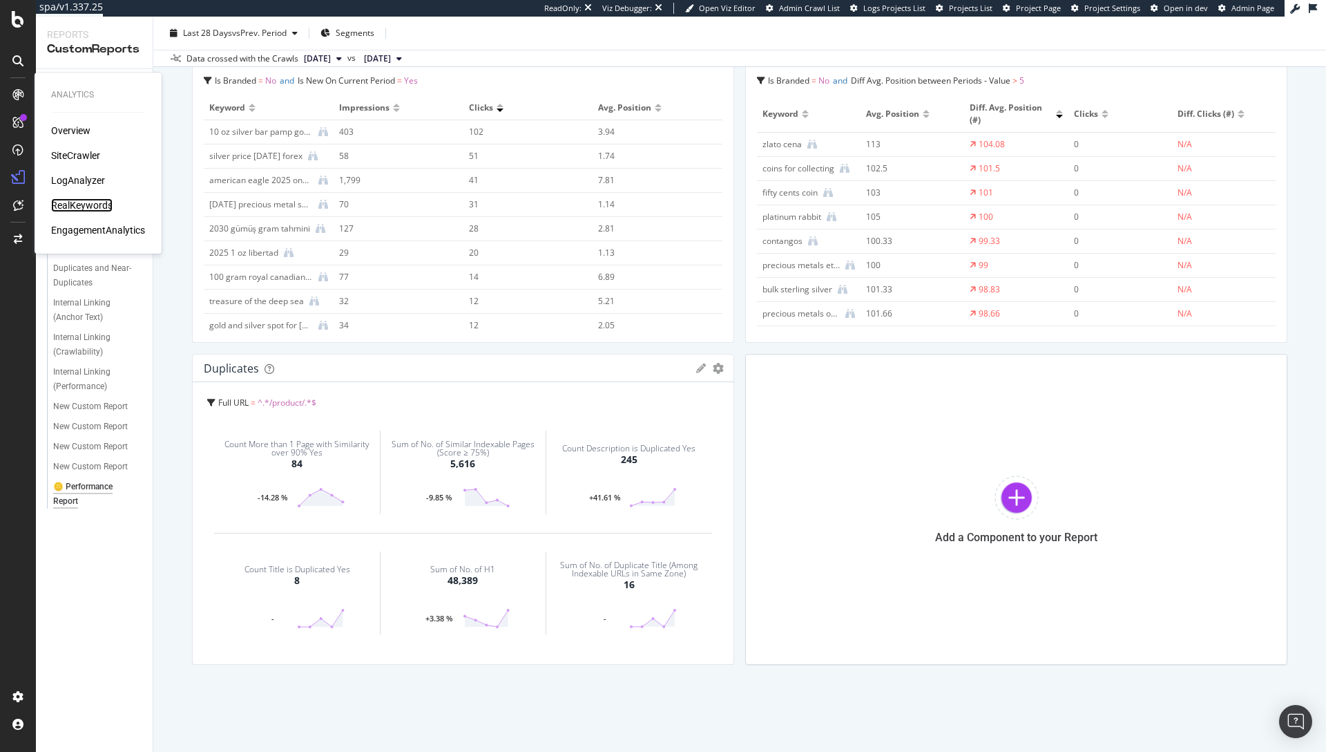
click at [65, 204] on div "RealKeywords" at bounding box center [81, 205] width 61 height 14
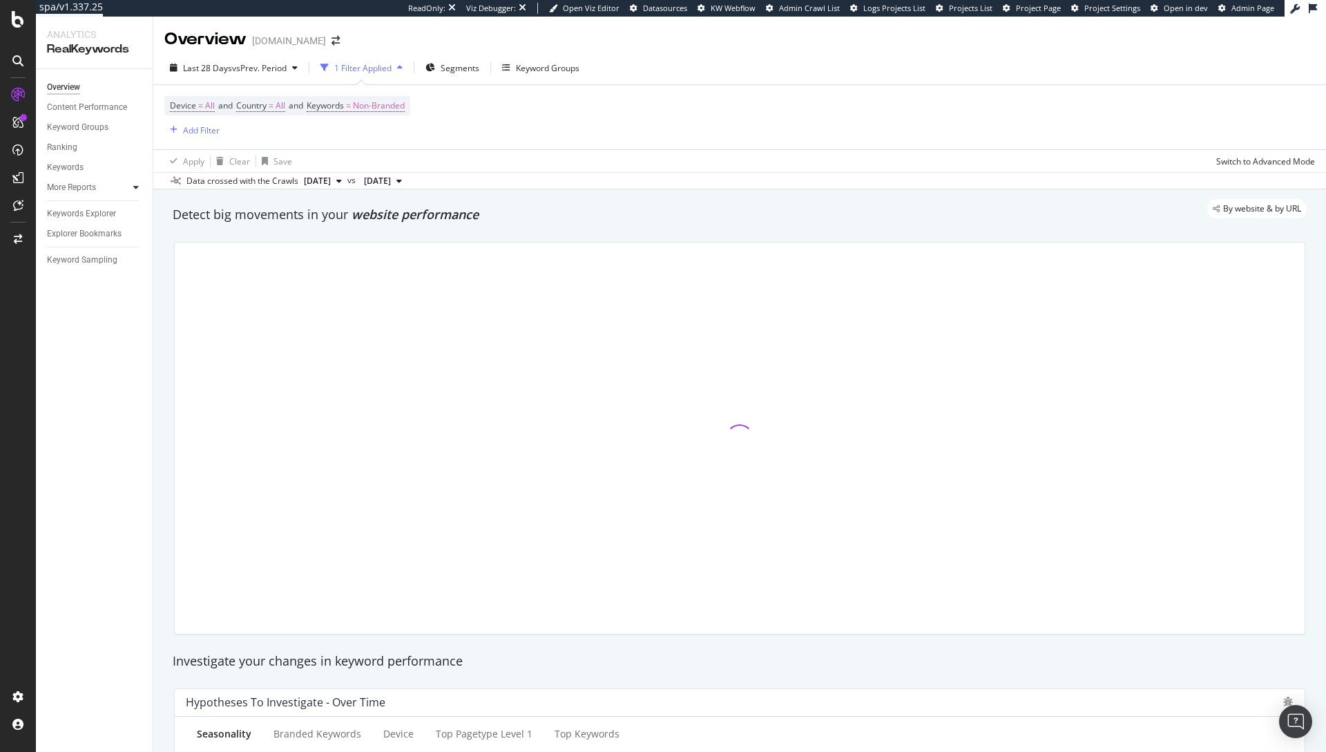
click at [138, 184] on icon at bounding box center [136, 187] width 6 height 8
